Goal: Information Seeking & Learning: Learn about a topic

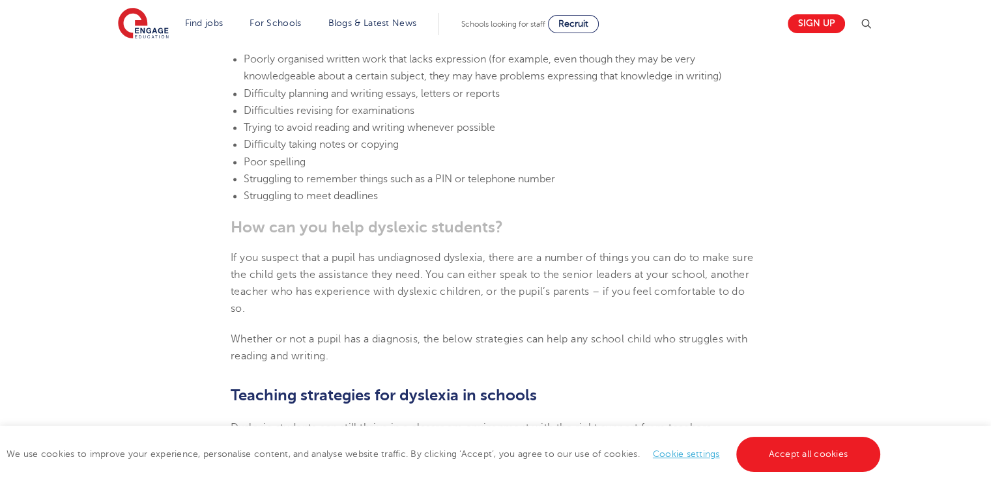
scroll to position [1685, 0]
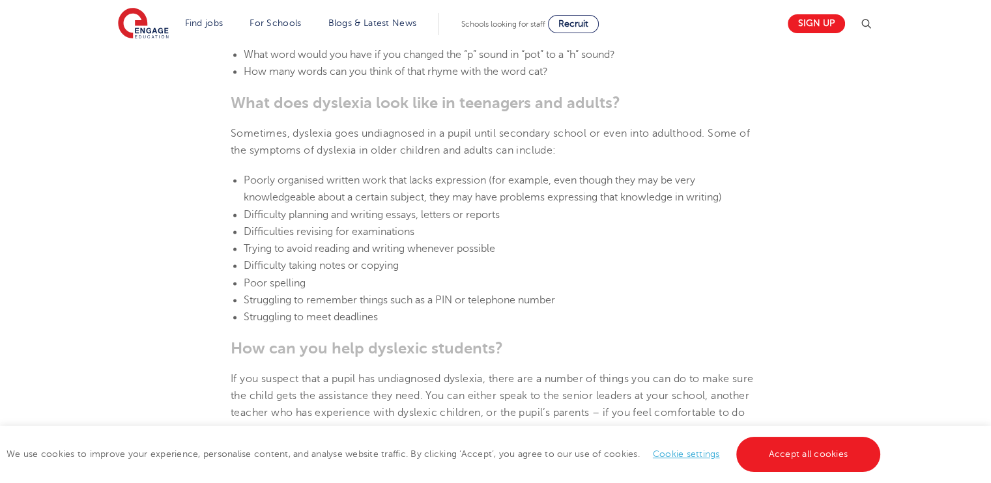
click at [352, 186] on li "Poorly organised written work that lacks expression (for example, even though t…" at bounding box center [502, 189] width 517 height 35
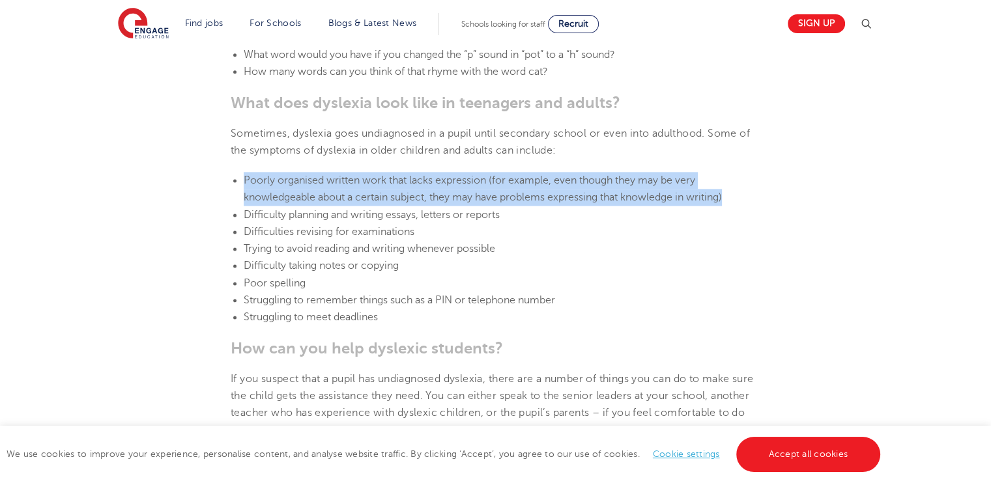
drag, startPoint x: 352, startPoint y: 186, endPoint x: 386, endPoint y: 199, distance: 36.5
click at [386, 199] on li "Poorly organised written work that lacks expression (for example, even though t…" at bounding box center [502, 189] width 517 height 35
click at [386, 199] on span "Poorly organised written work that lacks expression (for example, even though t…" at bounding box center [483, 189] width 478 height 29
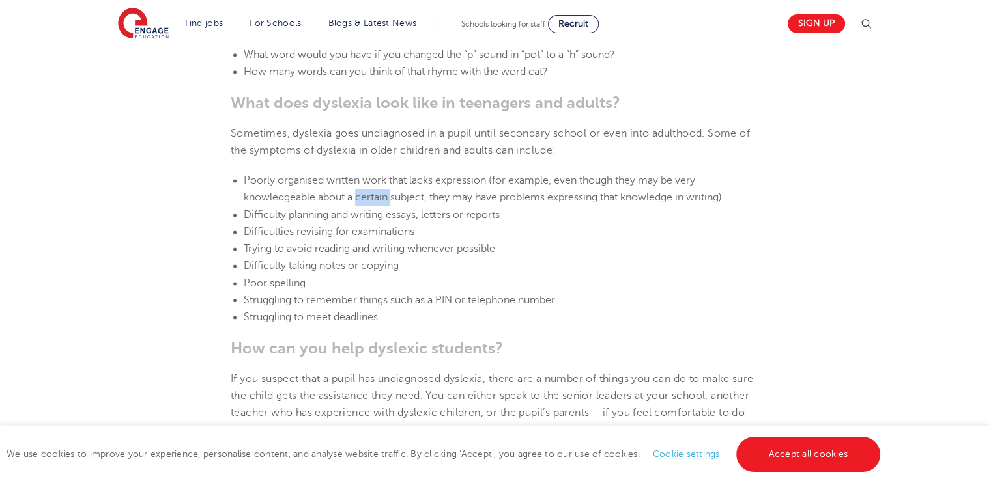
click at [386, 199] on span "Poorly organised written work that lacks expression (for example, even though t…" at bounding box center [483, 189] width 478 height 29
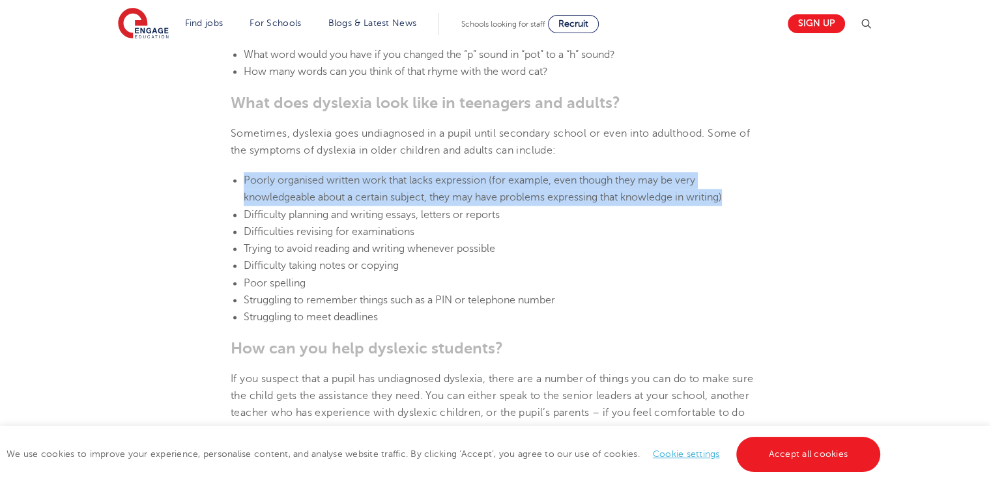
click at [386, 199] on span "Poorly organised written work that lacks expression (for example, even though t…" at bounding box center [483, 189] width 478 height 29
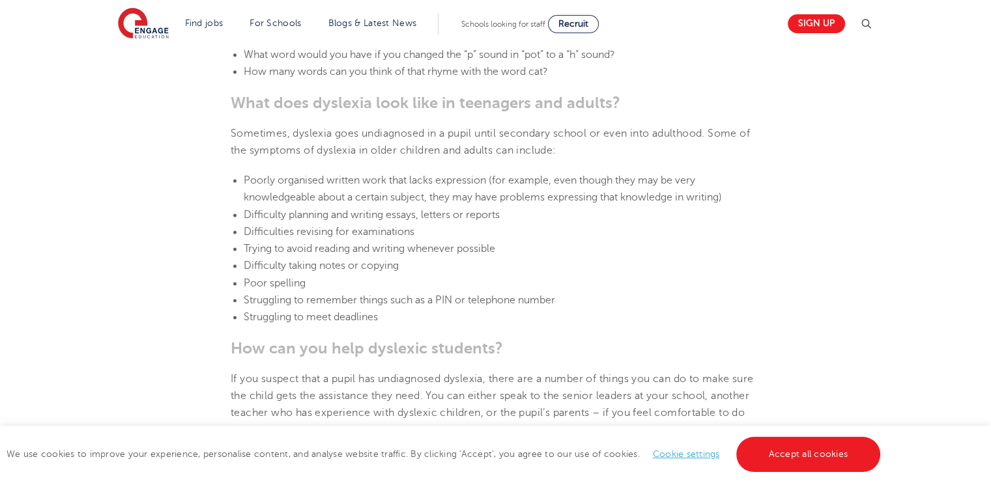
click at [391, 218] on span "Difficulty planning and writing essays, letters or reports" at bounding box center [372, 215] width 256 height 12
click at [390, 231] on span "Difficulties revising for examinations" at bounding box center [329, 232] width 171 height 12
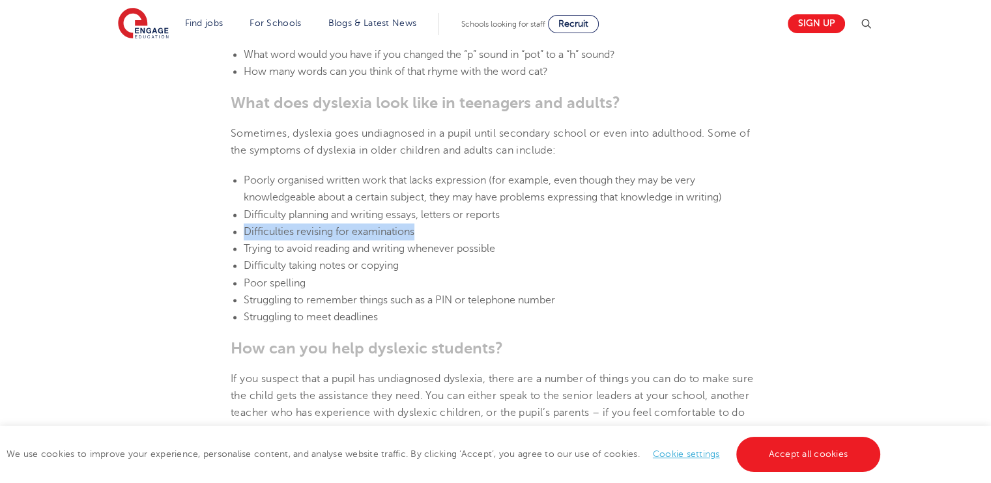
click at [390, 231] on span "Difficulties revising for examinations" at bounding box center [329, 232] width 171 height 12
click at [363, 213] on span "Difficulty planning and writing essays, letters or reports" at bounding box center [372, 215] width 256 height 12
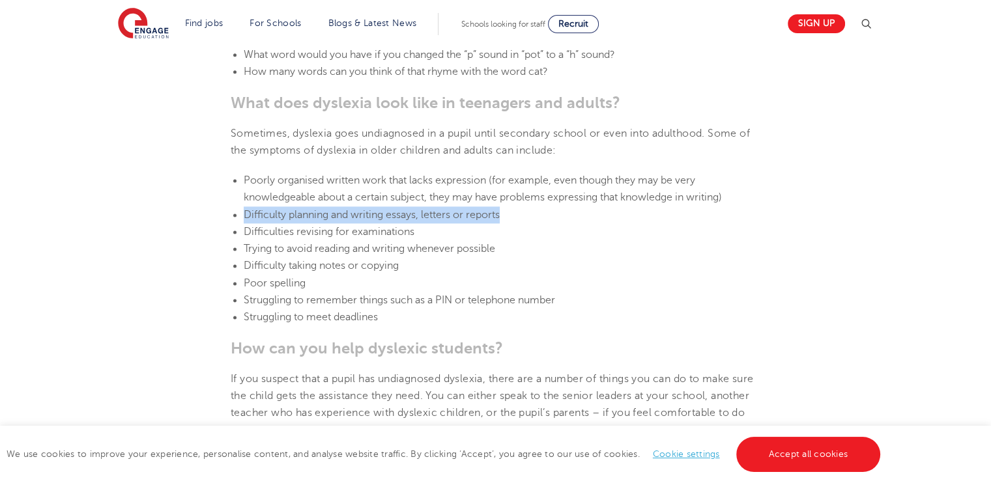
click at [363, 213] on span "Difficulty planning and writing essays, letters or reports" at bounding box center [372, 215] width 256 height 12
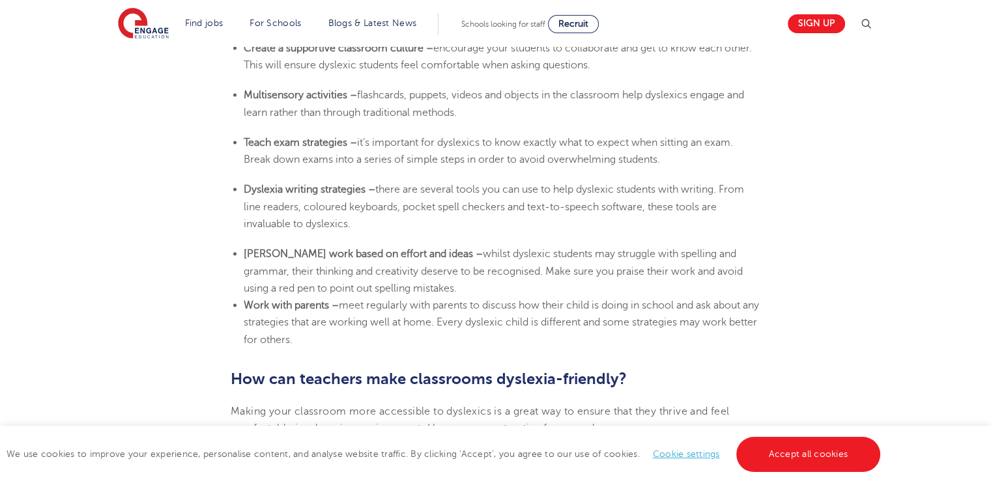
scroll to position [2708, 0]
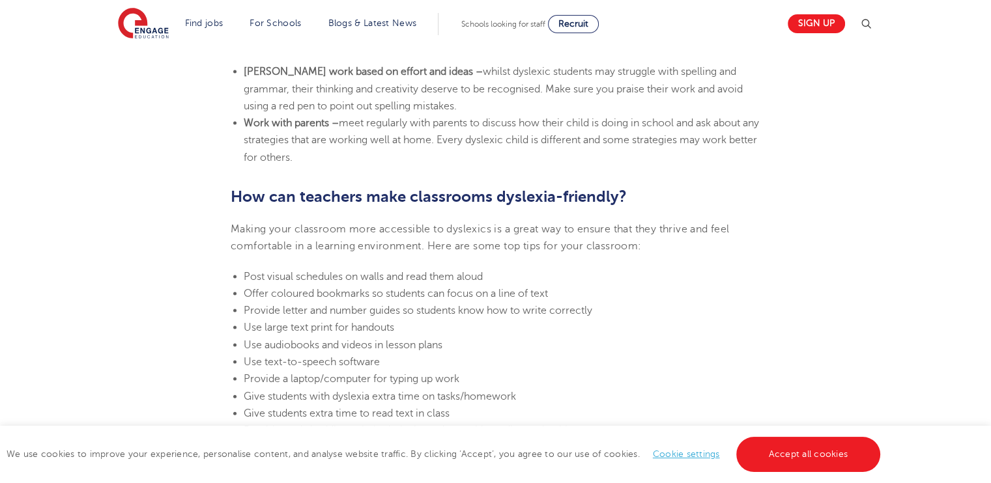
click at [342, 205] on b "How can teachers make classrooms dyslexia-friendly?" at bounding box center [429, 197] width 396 height 18
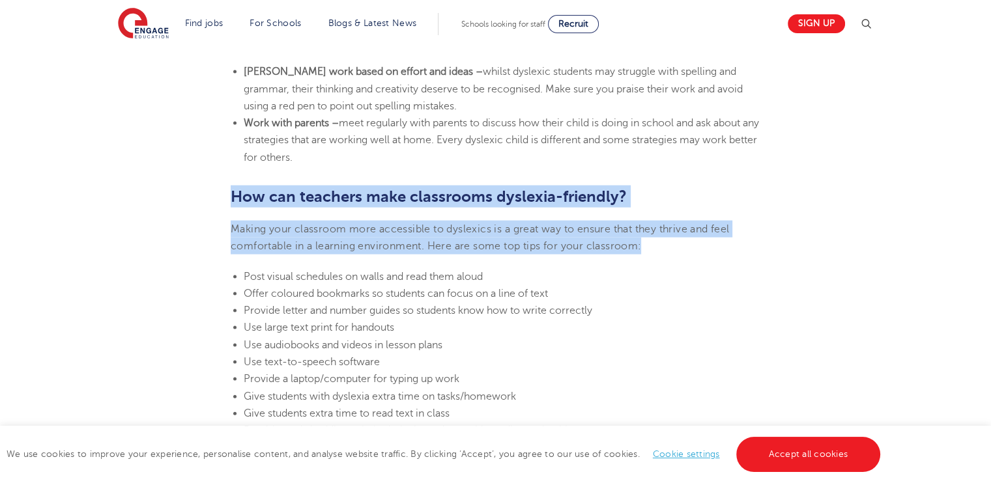
drag, startPoint x: 342, startPoint y: 205, endPoint x: 359, endPoint y: 235, distance: 34.4
click at [359, 235] on p "Making your classroom more accessible to dyslexics is a great way to ensure tha…" at bounding box center [496, 238] width 530 height 35
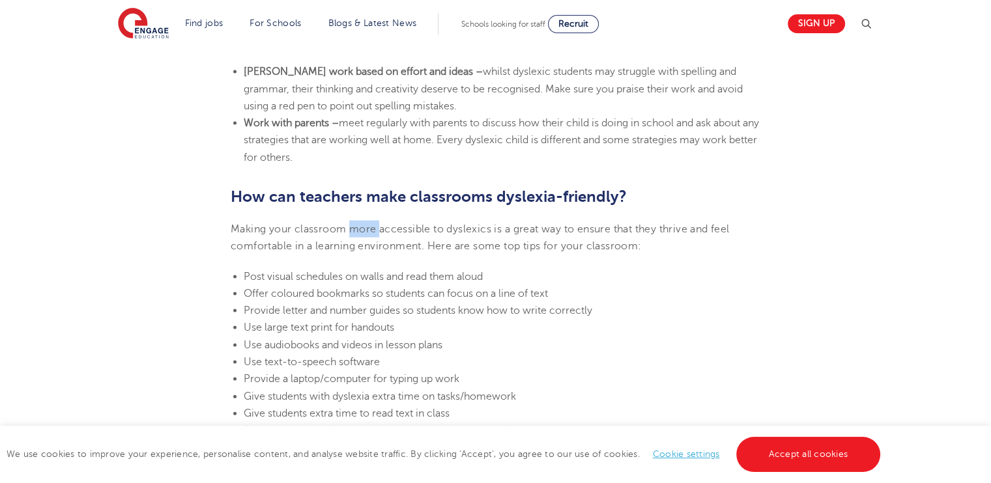
click at [359, 235] on p "Making your classroom more accessible to dyslexics is a great way to ensure tha…" at bounding box center [496, 238] width 530 height 35
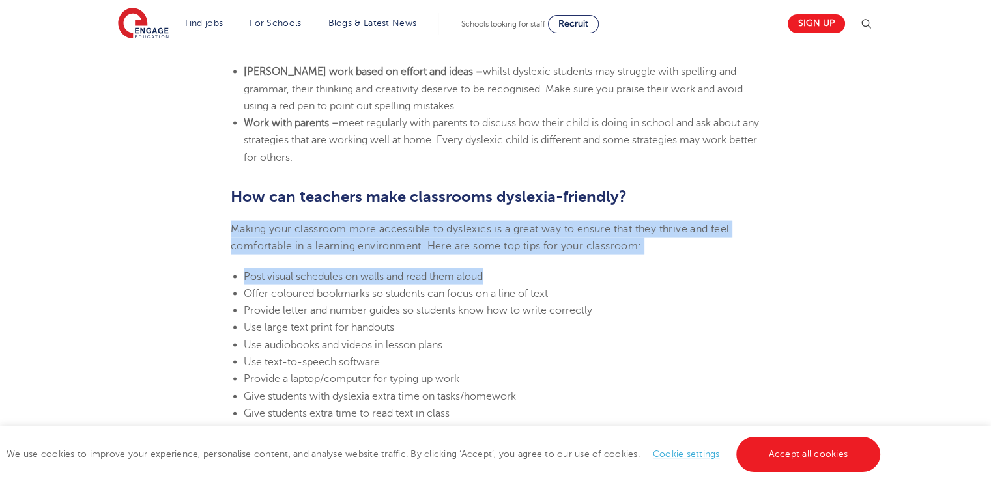
drag, startPoint x: 359, startPoint y: 235, endPoint x: 374, endPoint y: 281, distance: 48.6
click at [374, 281] on span "Post visual schedules on walls and read them aloud" at bounding box center [363, 277] width 239 height 12
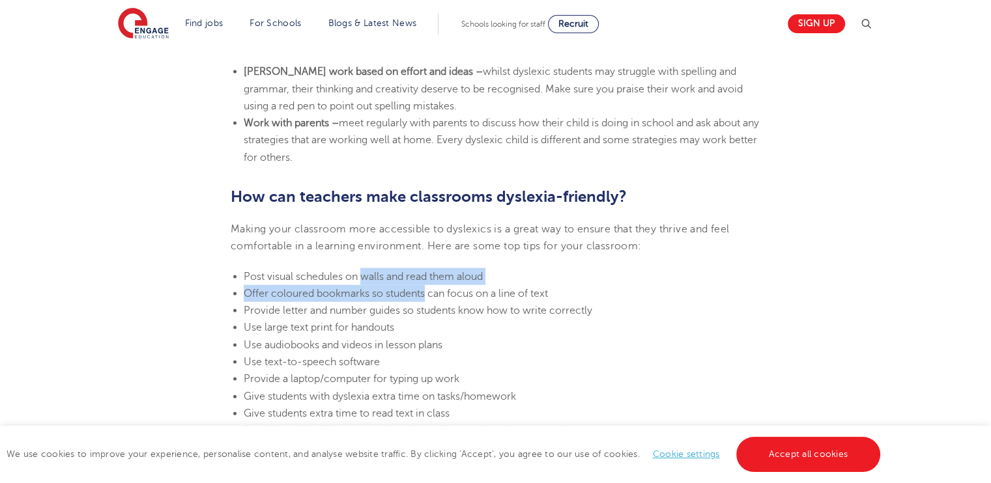
drag, startPoint x: 374, startPoint y: 281, endPoint x: 392, endPoint y: 291, distance: 20.7
click at [392, 291] on ul "Post visual schedules on walls and read them aloud Offer coloured bookmarks so …" at bounding box center [496, 362] width 530 height 188
click at [392, 291] on span "Offer coloured bookmarks so students can focus on a line of text" at bounding box center [396, 294] width 304 height 12
drag, startPoint x: 392, startPoint y: 291, endPoint x: 380, endPoint y: 277, distance: 18.0
click at [380, 277] on ul "Post visual schedules on walls and read them aloud Offer coloured bookmarks so …" at bounding box center [496, 362] width 530 height 188
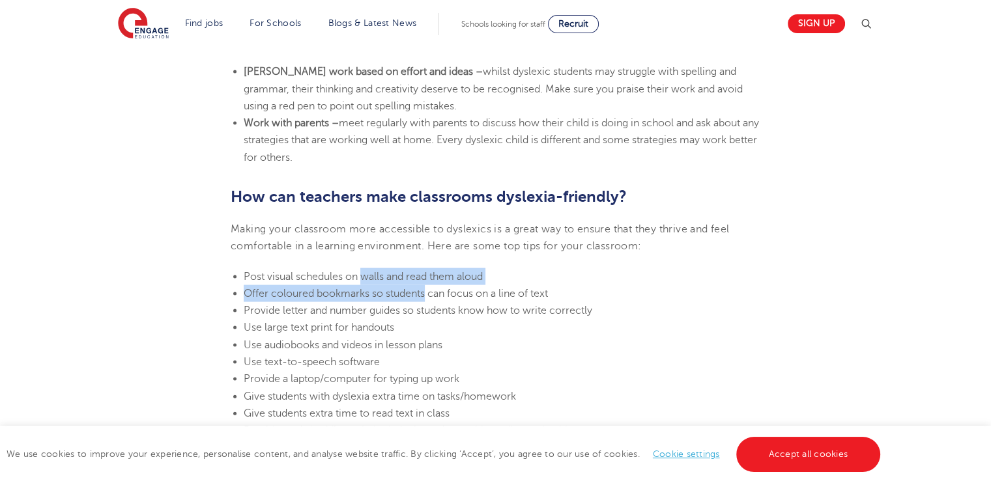
click at [380, 277] on span "Post visual schedules on walls and read them aloud" at bounding box center [363, 277] width 239 height 12
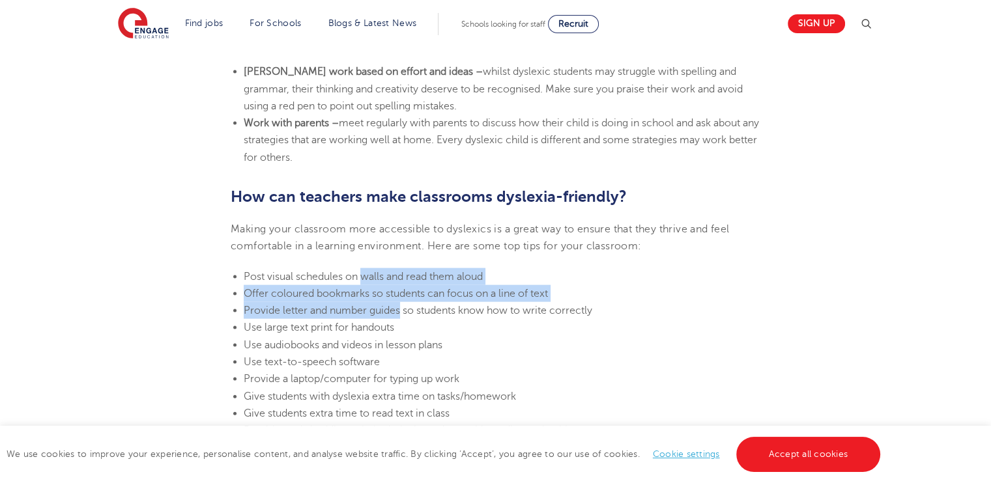
drag, startPoint x: 380, startPoint y: 277, endPoint x: 395, endPoint y: 306, distance: 32.0
click at [395, 306] on ul "Post visual schedules on walls and read them aloud Offer coloured bookmarks so …" at bounding box center [496, 362] width 530 height 188
click at [395, 306] on span "Provide letter and number guides so students know how to write correctly" at bounding box center [418, 311] width 349 height 12
drag, startPoint x: 395, startPoint y: 306, endPoint x: 367, endPoint y: 276, distance: 41.0
click at [367, 276] on ul "Post visual schedules on walls and read them aloud Offer coloured bookmarks so …" at bounding box center [496, 362] width 530 height 188
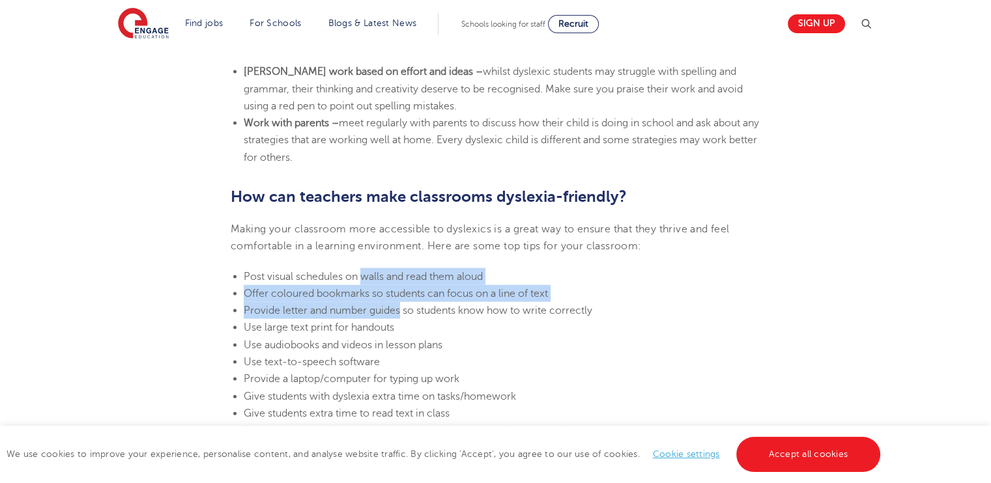
click at [305, 317] on li "Provide letter and number guides so students know how to write correctly" at bounding box center [502, 310] width 517 height 17
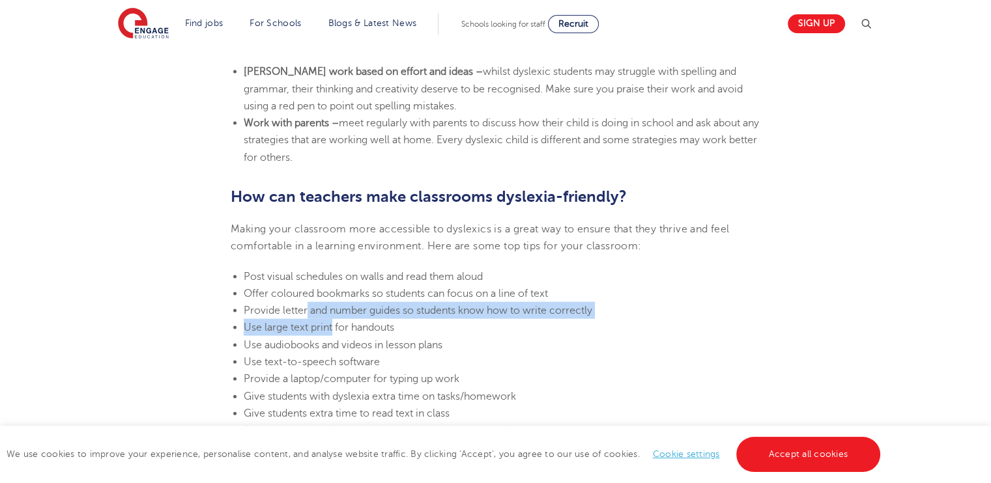
drag, startPoint x: 305, startPoint y: 317, endPoint x: 327, endPoint y: 326, distance: 23.7
click at [327, 326] on ul "Post visual schedules on walls and read them aloud Offer coloured bookmarks so …" at bounding box center [496, 362] width 530 height 188
click at [327, 326] on span "Use large text print for handouts" at bounding box center [319, 328] width 150 height 12
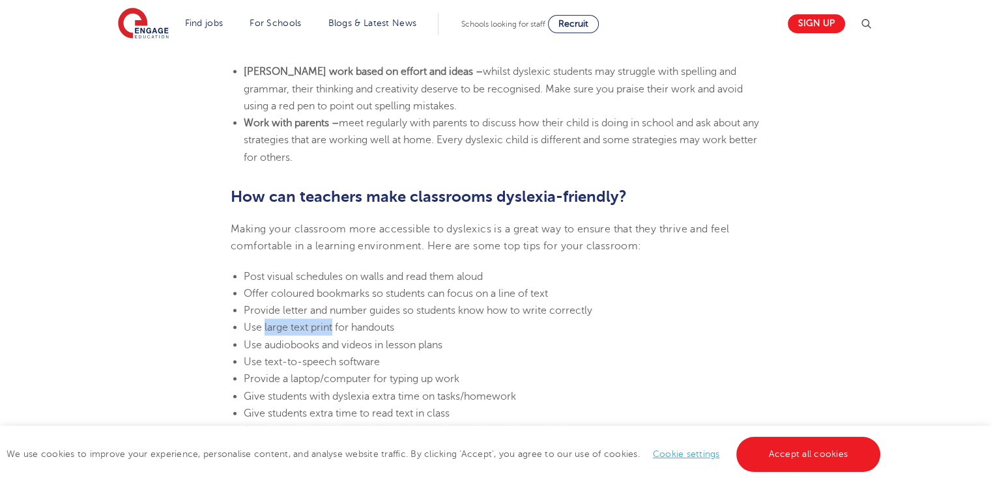
drag, startPoint x: 327, startPoint y: 326, endPoint x: 283, endPoint y: 327, distance: 44.3
click at [283, 327] on span "Use large text print for handouts" at bounding box center [319, 328] width 150 height 12
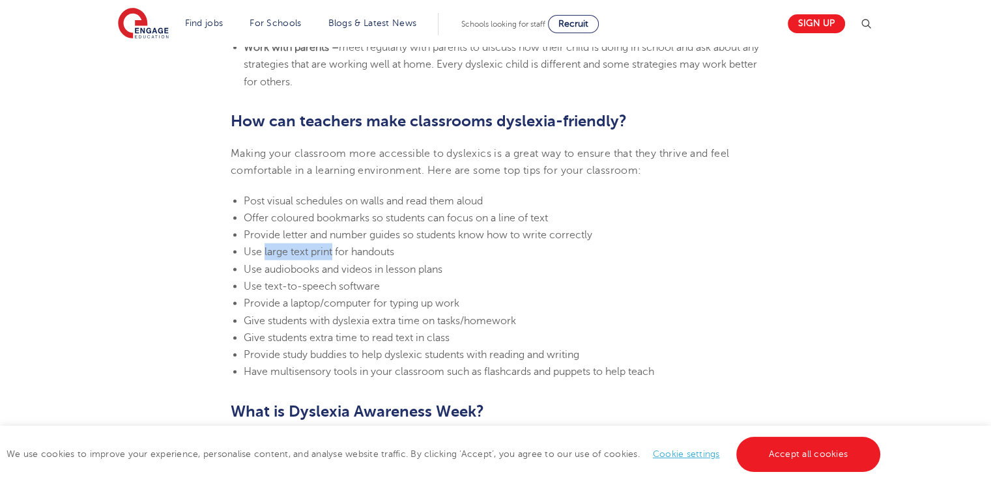
scroll to position [2784, 0]
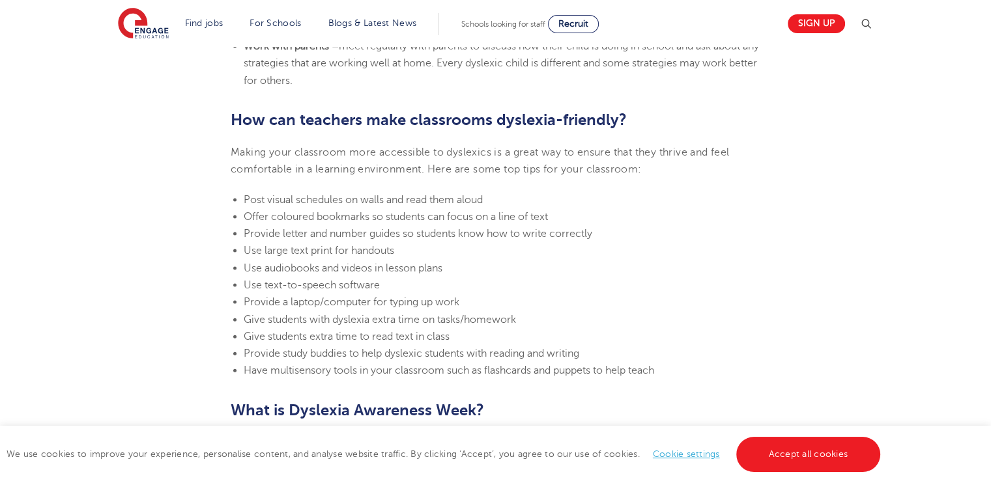
click at [279, 274] on li "Use audiobooks and videos in lesson plans" at bounding box center [502, 268] width 517 height 17
click at [290, 289] on span "Use text-to-speech software" at bounding box center [312, 285] width 136 height 12
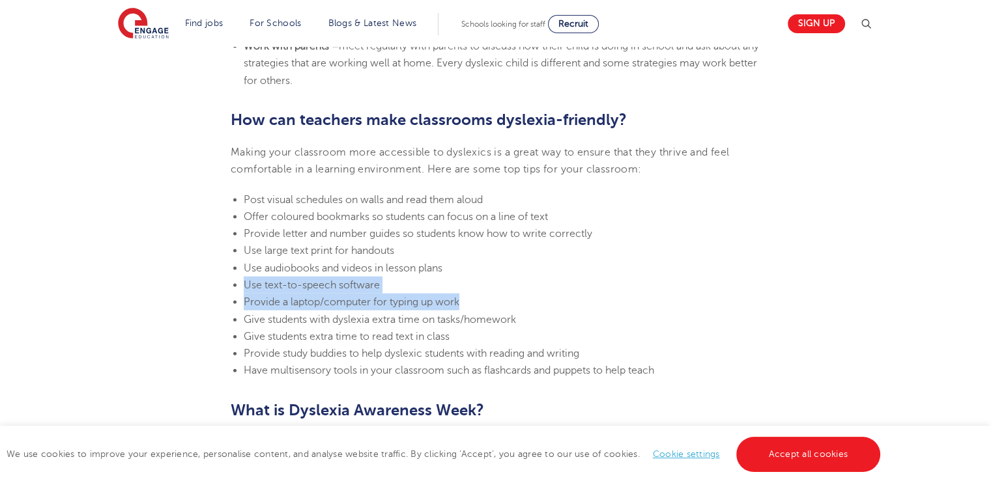
drag, startPoint x: 290, startPoint y: 289, endPoint x: 321, endPoint y: 296, distance: 32.1
click at [321, 296] on ul "Post visual schedules on walls and read them aloud Offer coloured bookmarks so …" at bounding box center [496, 286] width 530 height 188
click at [321, 296] on span "Provide a laptop/computer for typing up work" at bounding box center [352, 302] width 216 height 12
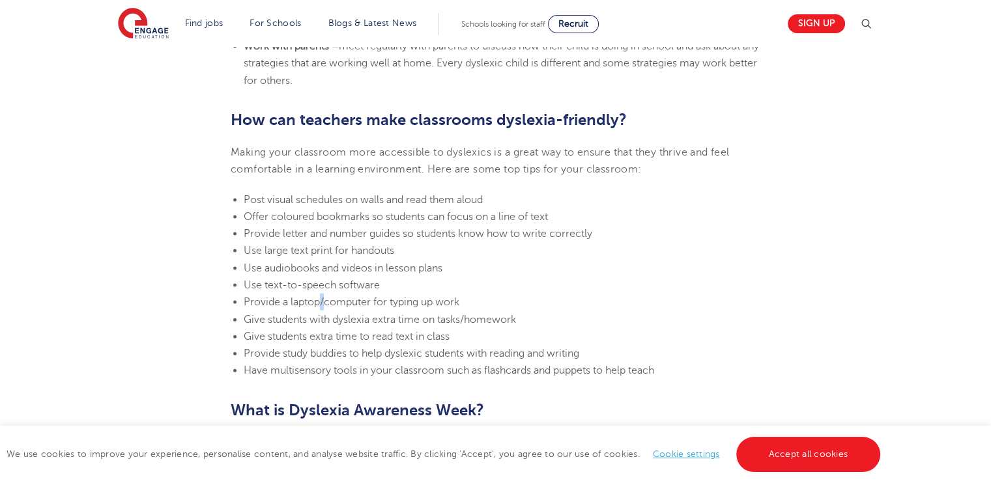
click at [321, 296] on span "Provide a laptop/computer for typing up work" at bounding box center [352, 302] width 216 height 12
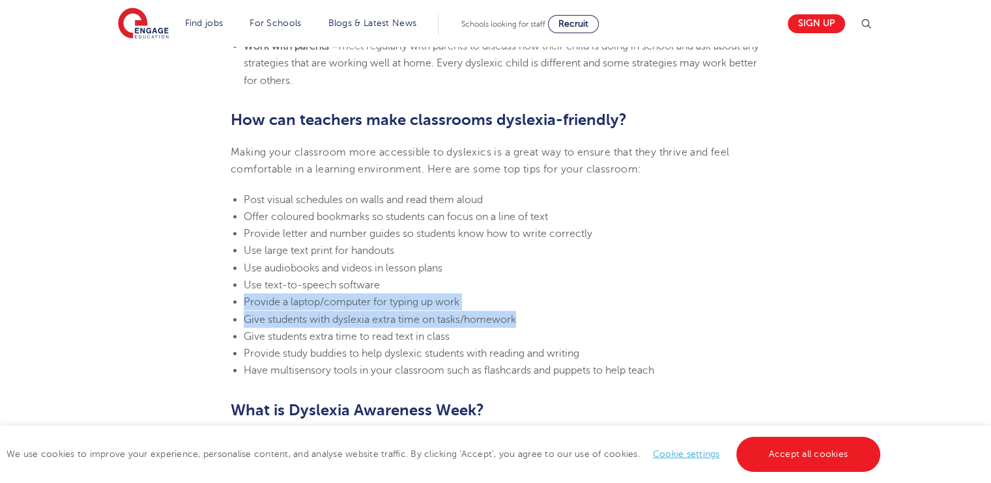
drag, startPoint x: 321, startPoint y: 296, endPoint x: 337, endPoint y: 315, distance: 24.0
click at [337, 315] on ul "Post visual schedules on walls and read them aloud Offer coloured bookmarks so …" at bounding box center [496, 286] width 530 height 188
click at [337, 315] on span "Give students with dyslexia extra time on tasks/homework" at bounding box center [380, 320] width 272 height 12
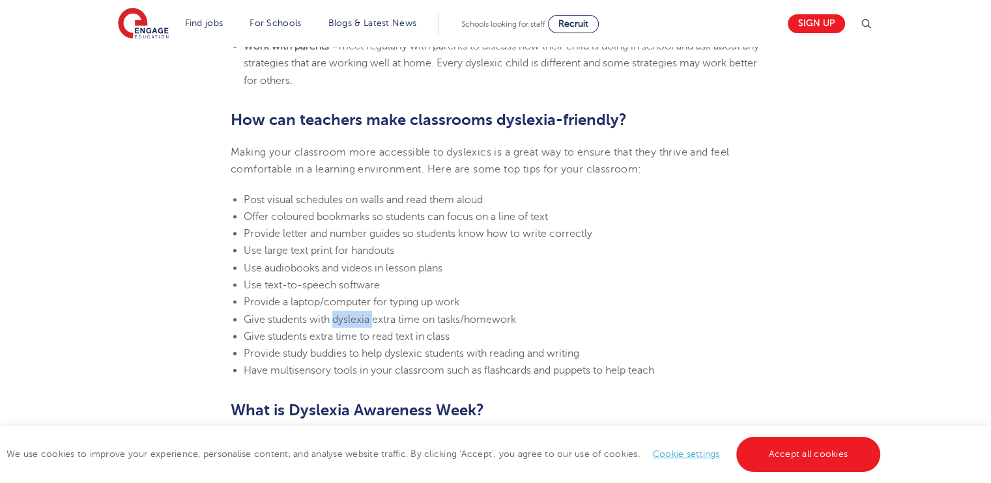
click at [337, 315] on span "Give students with dyslexia extra time on tasks/homework" at bounding box center [380, 320] width 272 height 12
click at [347, 336] on span "Give students extra time to read text in class" at bounding box center [347, 337] width 206 height 12
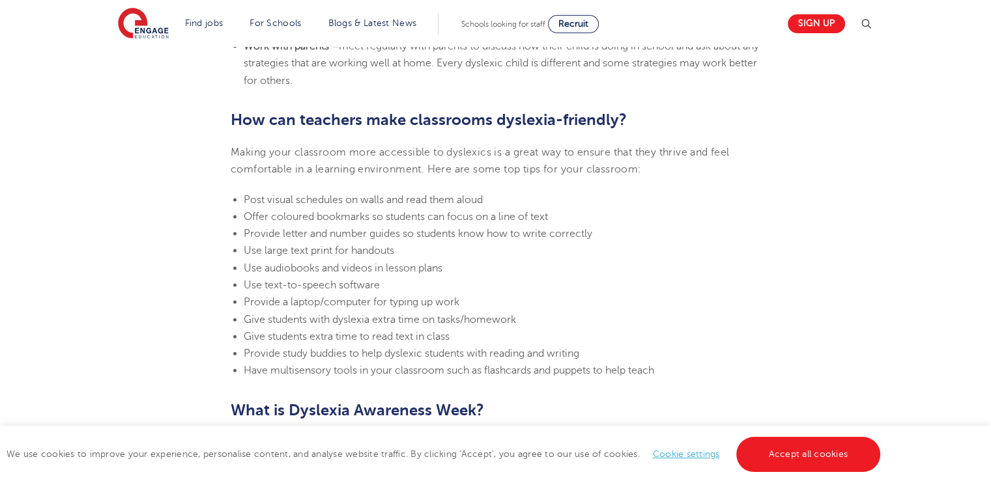
click at [357, 358] on span "Provide study buddies to help dyslexic students with reading and writing" at bounding box center [412, 354] width 336 height 12
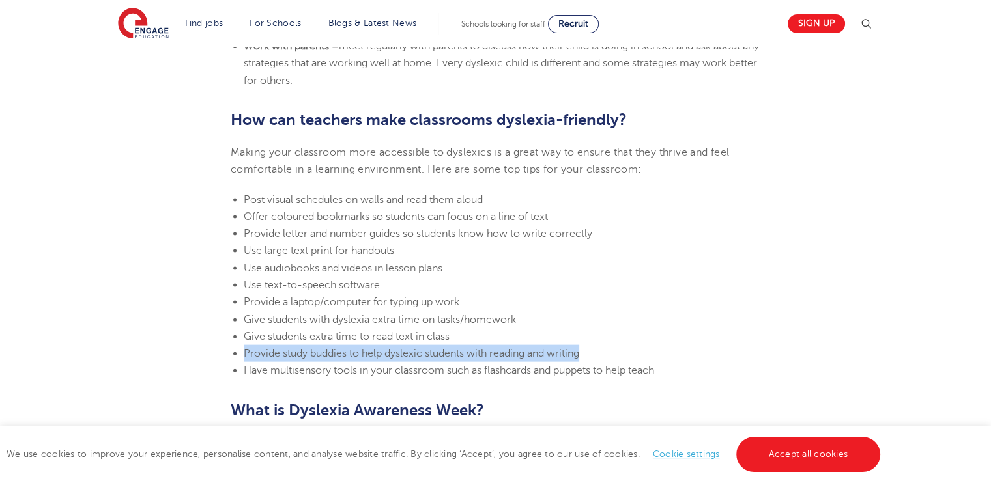
click at [357, 358] on span "Provide study buddies to help dyslexic students with reading and writing" at bounding box center [412, 354] width 336 height 12
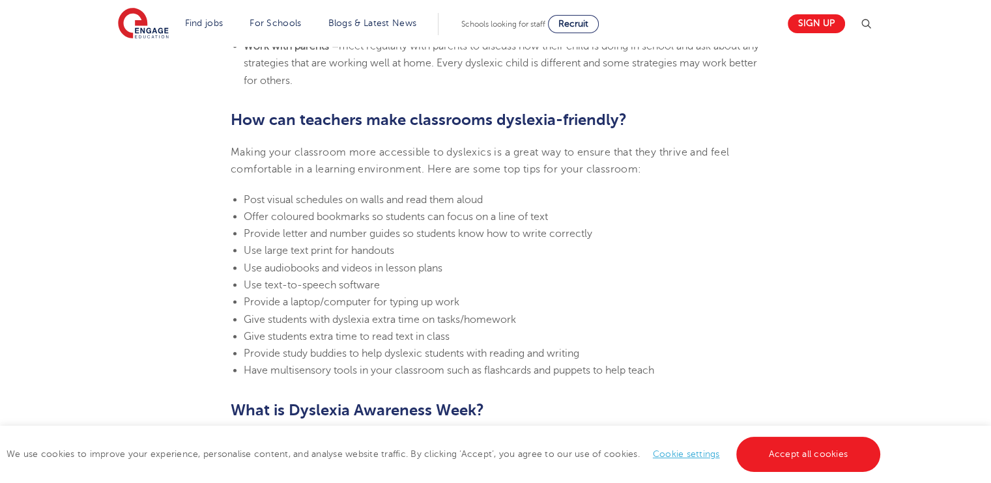
click at [364, 369] on span "Have multisensory tools in your classroom such as flashcards and puppets to hel…" at bounding box center [449, 371] width 410 height 12
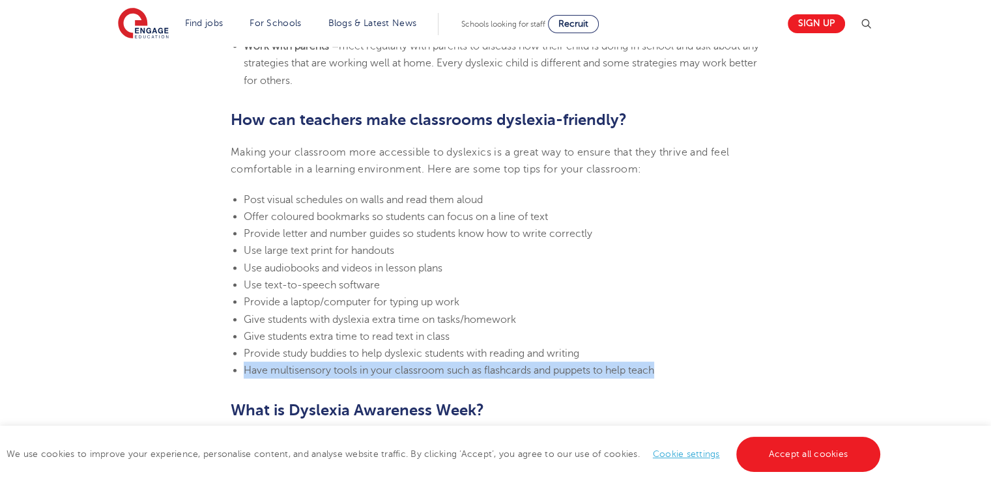
click at [364, 369] on span "Have multisensory tools in your classroom such as flashcards and puppets to hel…" at bounding box center [449, 371] width 410 height 12
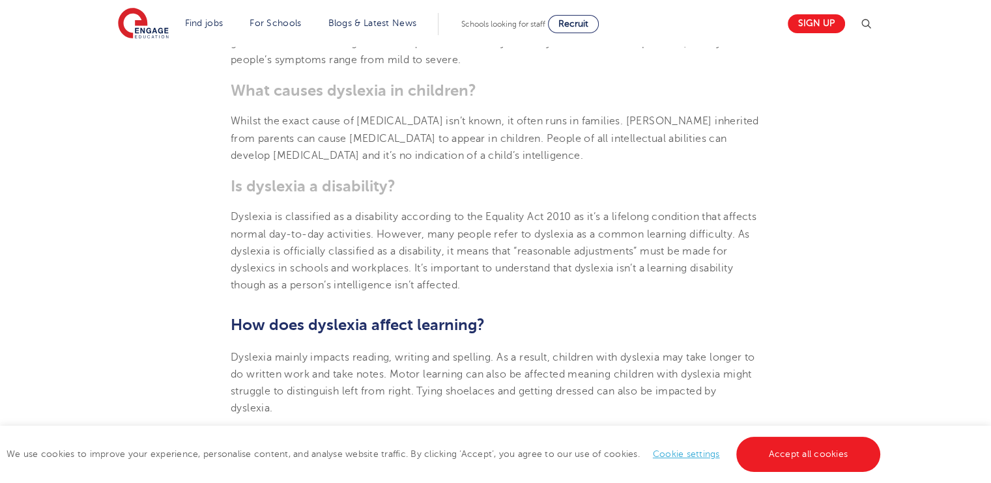
scroll to position [730, 0]
